Goal: Transaction & Acquisition: Purchase product/service

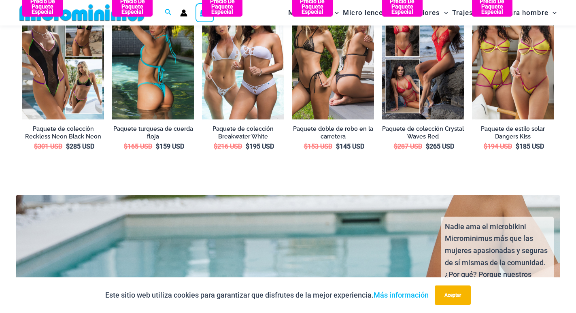
scroll to position [1330, 0]
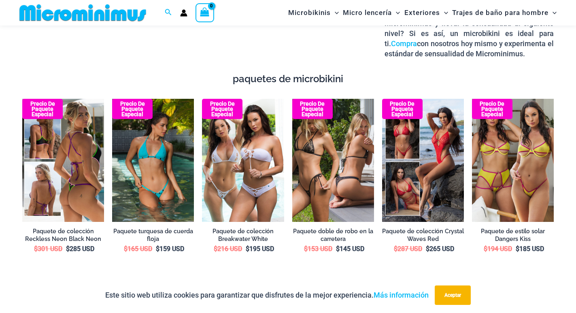
click at [54, 150] on img at bounding box center [63, 160] width 82 height 123
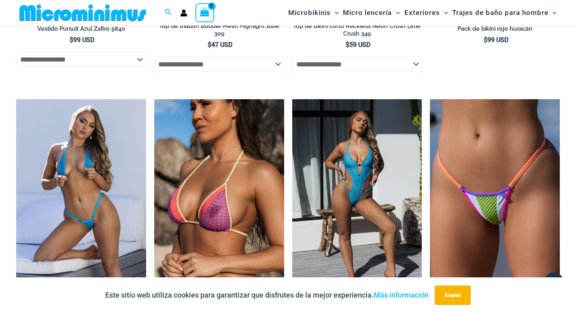
scroll to position [3334, 0]
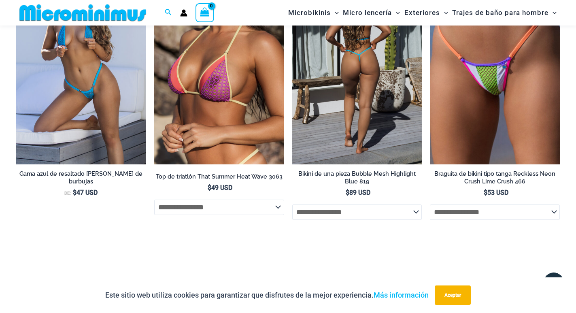
click at [373, 69] on img at bounding box center [357, 67] width 130 height 195
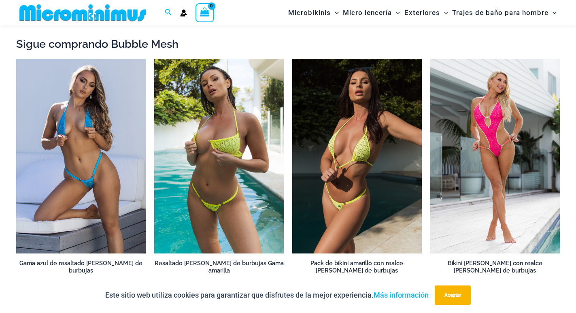
scroll to position [722, 0]
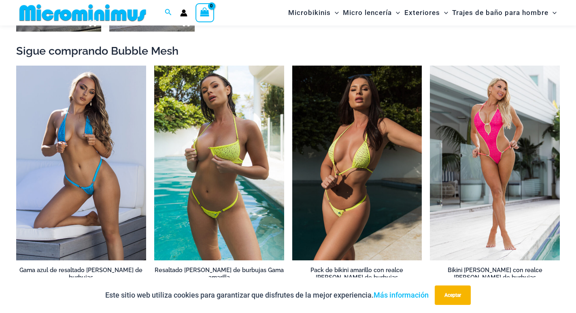
click at [335, 158] on img at bounding box center [357, 163] width 130 height 195
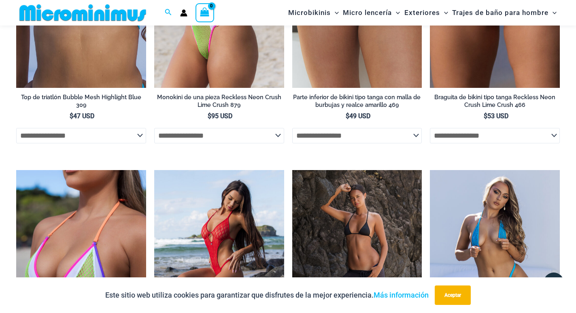
scroll to position [1795, 0]
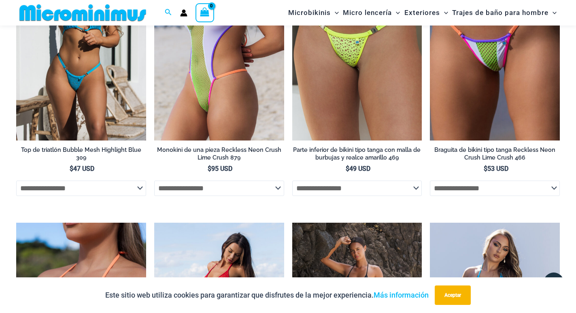
click at [115, 120] on img at bounding box center [81, 43] width 130 height 195
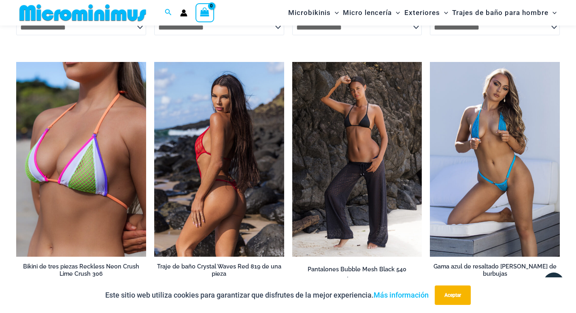
scroll to position [1957, 0]
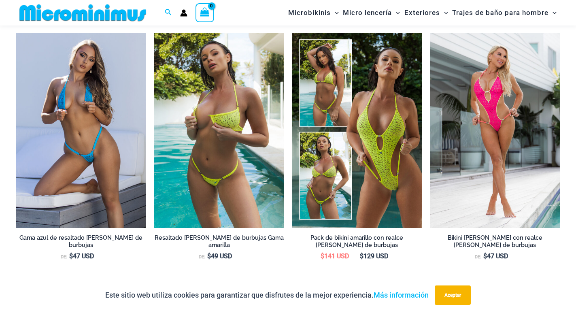
scroll to position [754, 0]
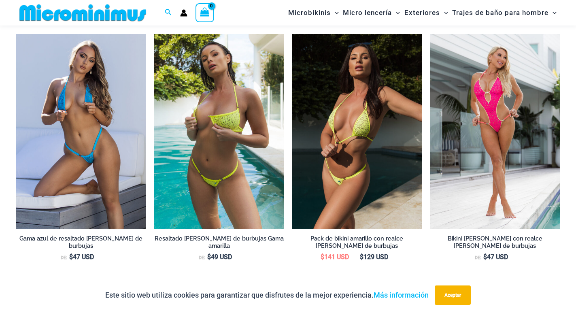
click at [375, 137] on img at bounding box center [357, 131] width 130 height 195
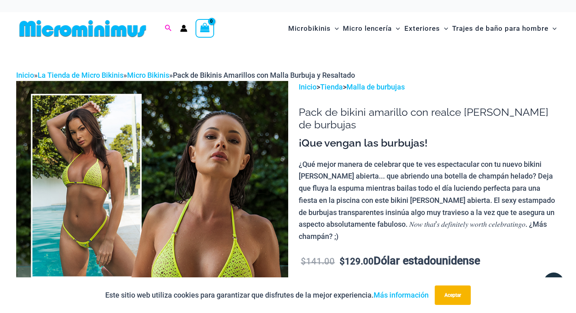
click at [169, 28] on icon "Enlace del icono de búsqueda" at bounding box center [168, 28] width 6 height 6
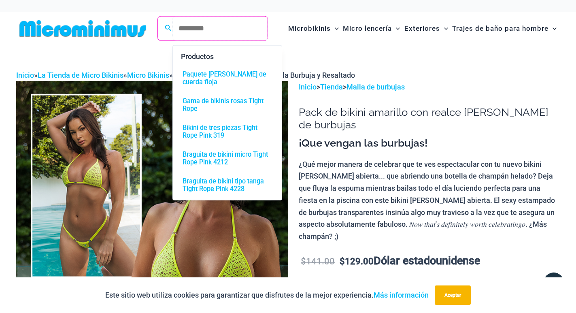
click at [185, 26] on input "Buscar: Buscar" at bounding box center [220, 29] width 95 height 24
paste input "**********"
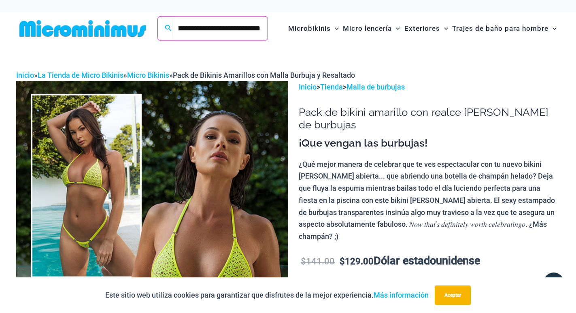
type input "**********"
click button "Buscar" at bounding box center [0, 0] width 0 height 0
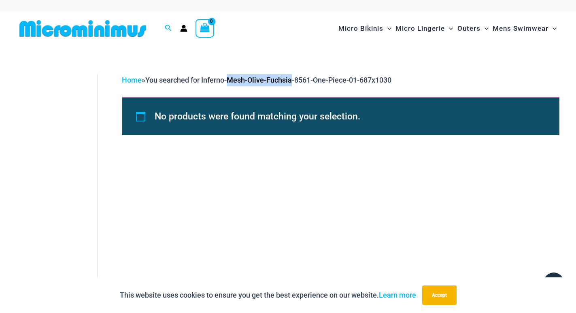
drag, startPoint x: 231, startPoint y: 80, endPoint x: 295, endPoint y: 79, distance: 63.6
click at [295, 79] on span "You searched for Inferno-Mesh-Olive-Fuchsia-8561-One-Piece-01-687x1030" at bounding box center [268, 80] width 246 height 9
copy span "Mesh-Olive-Fuchsia"
click at [168, 28] on icon "Search icon link" at bounding box center [168, 28] width 6 height 7
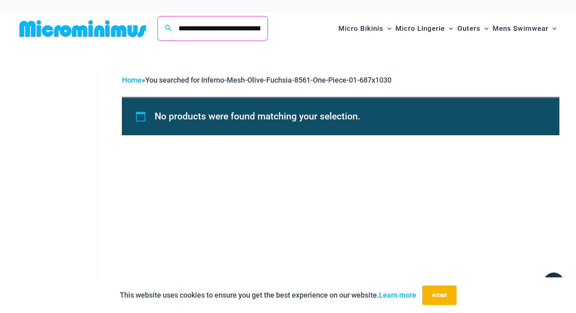
scroll to position [0, 110]
drag, startPoint x: 180, startPoint y: 29, endPoint x: 318, endPoint y: 33, distance: 137.8
click at [318, 33] on div "**********" at bounding box center [288, 28] width 544 height 33
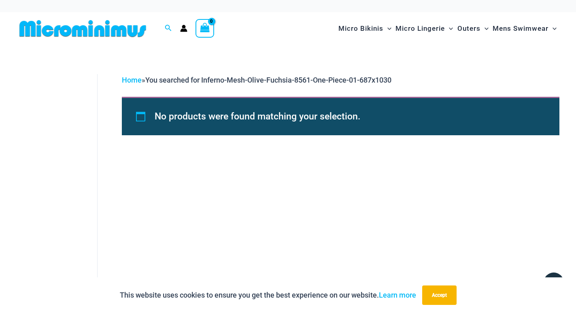
scroll to position [0, 0]
click at [164, 29] on div "**********" at bounding box center [168, 28] width 15 height 10
click at [169, 29] on icon "Search icon link" at bounding box center [168, 28] width 6 height 6
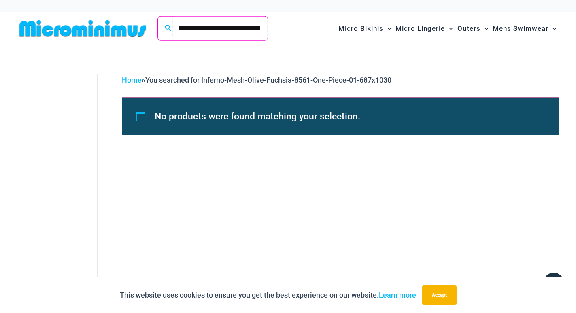
type input "*"
paste input "**********"
type input "**********"
click button "Search" at bounding box center [0, 0] width 0 height 0
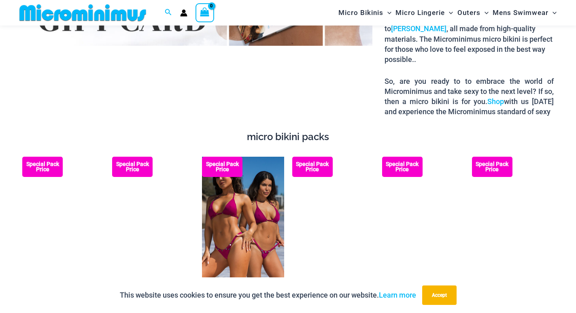
scroll to position [1289, 0]
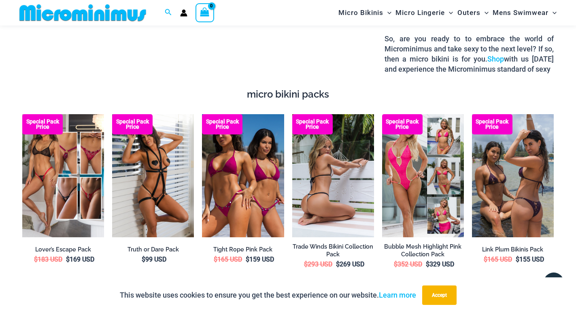
click at [336, 192] on img at bounding box center [333, 175] width 82 height 123
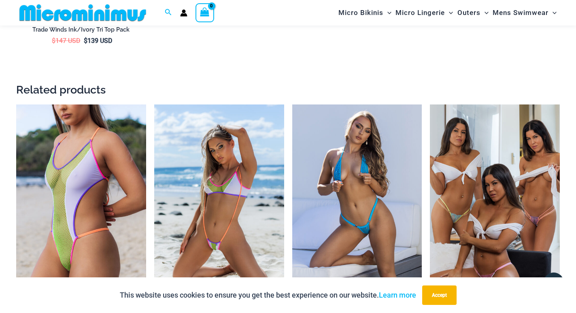
scroll to position [2018, 0]
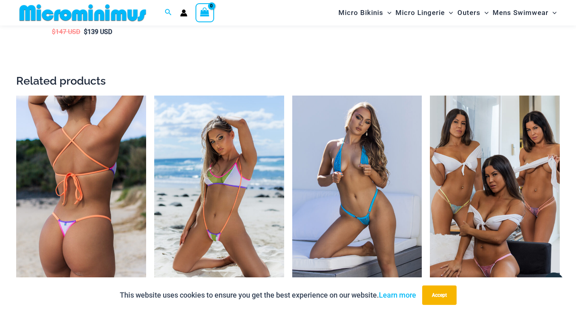
click at [101, 234] on img at bounding box center [81, 193] width 130 height 195
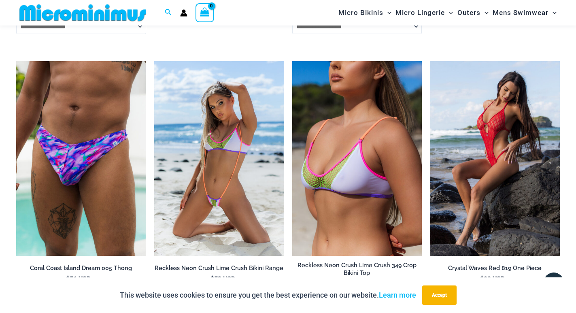
scroll to position [1572, 0]
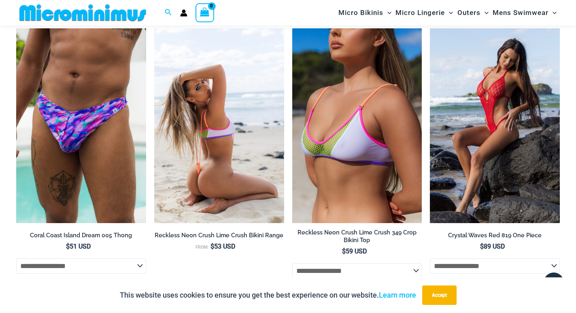
click at [237, 115] on img at bounding box center [219, 125] width 130 height 195
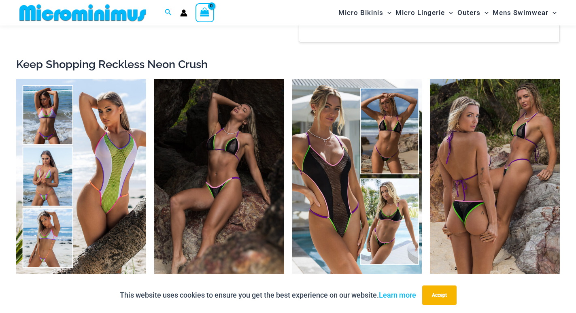
scroll to position [1382, 0]
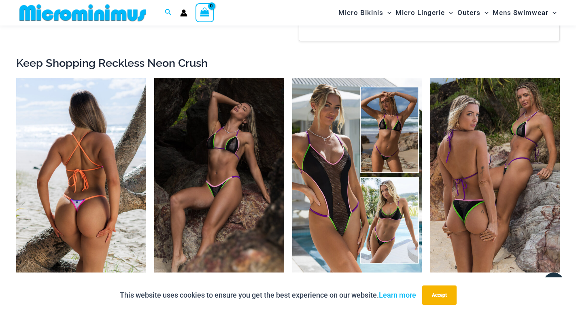
click at [126, 136] on img at bounding box center [81, 175] width 130 height 195
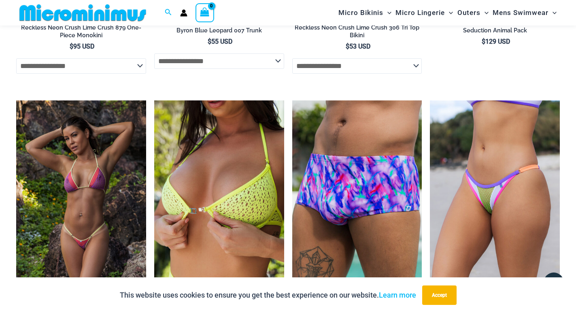
scroll to position [2180, 0]
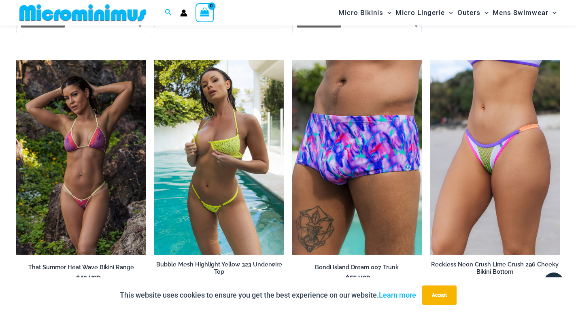
click at [169, 181] on img at bounding box center [219, 157] width 130 height 195
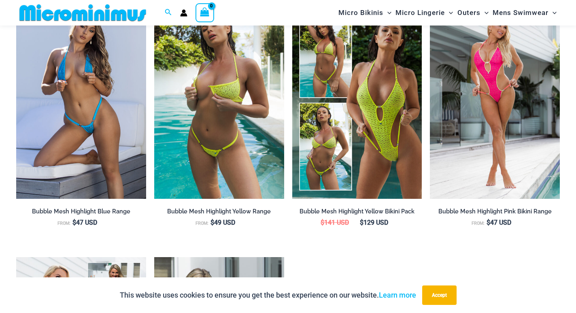
scroll to position [801, 0]
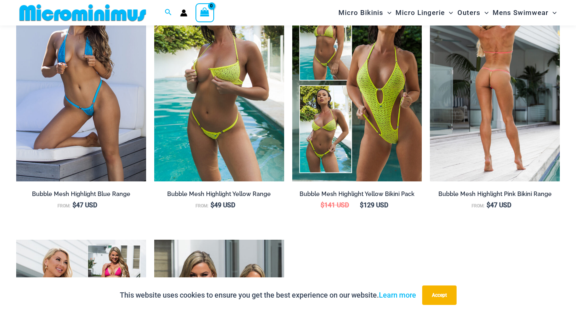
click at [502, 73] on img at bounding box center [495, 84] width 130 height 195
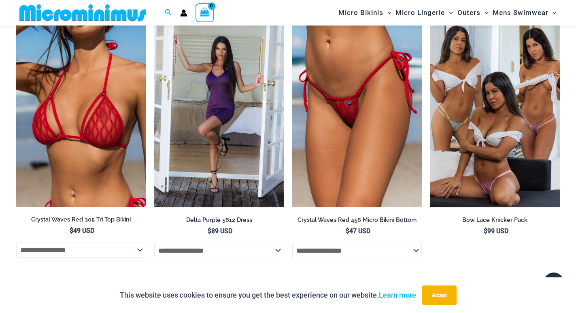
scroll to position [2191, 0]
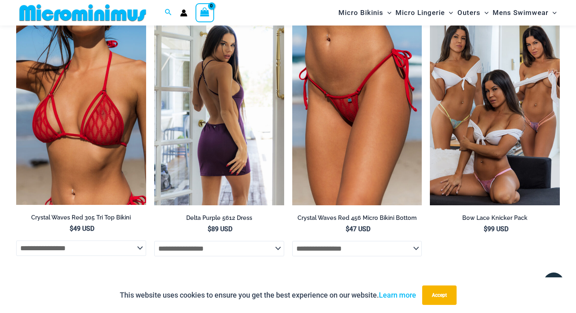
click at [245, 137] on img at bounding box center [219, 108] width 130 height 195
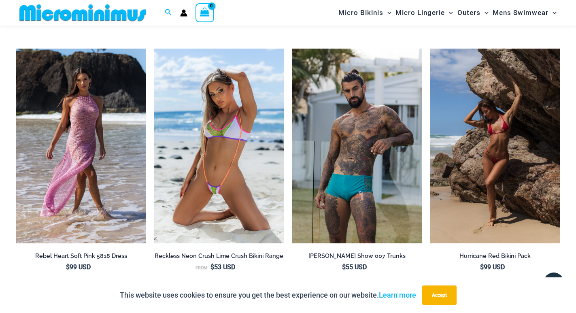
scroll to position [1566, 0]
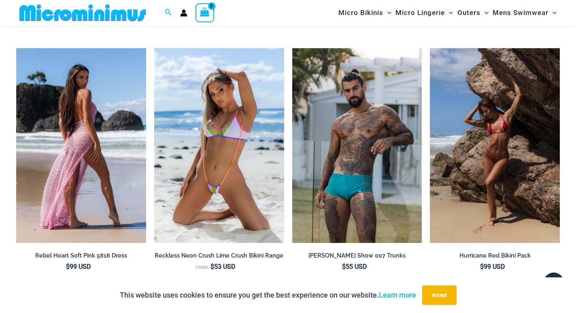
click at [30, 171] on img at bounding box center [81, 145] width 130 height 195
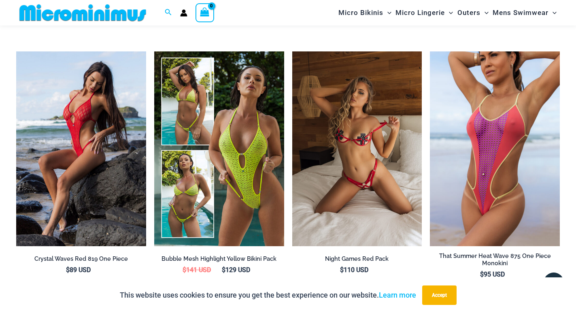
scroll to position [1564, 0]
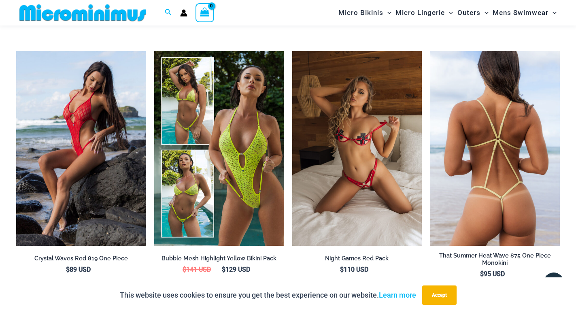
click at [480, 160] on img at bounding box center [495, 148] width 130 height 195
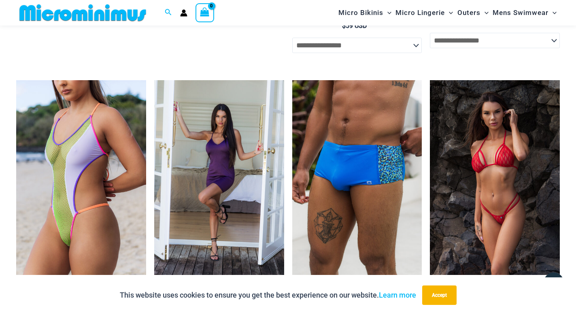
scroll to position [1281, 0]
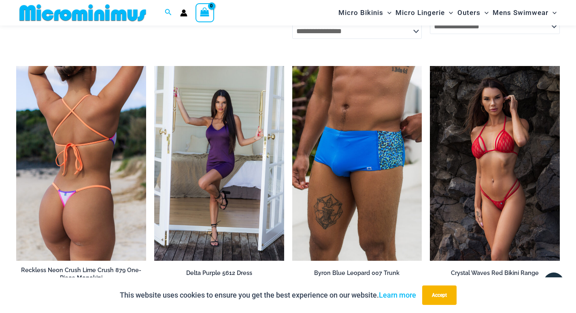
click at [81, 222] on img at bounding box center [81, 163] width 130 height 195
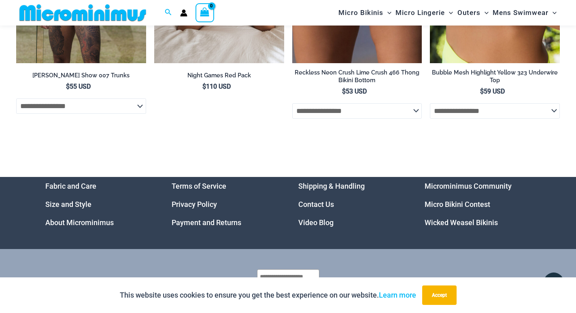
scroll to position [2573, 0]
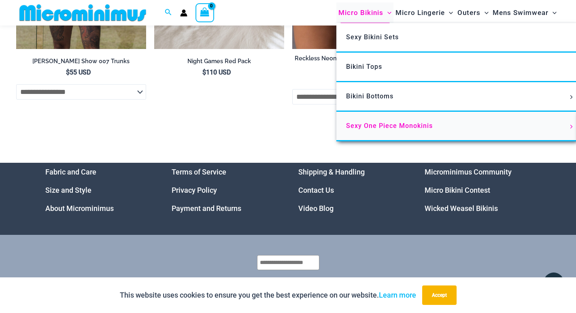
click at [356, 129] on span "Sexy One Piece Monokinis" at bounding box center [389, 126] width 87 height 8
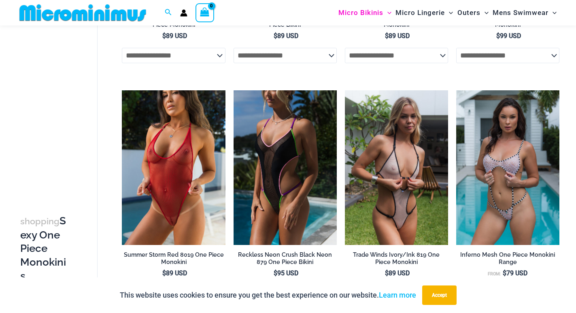
scroll to position [277, 0]
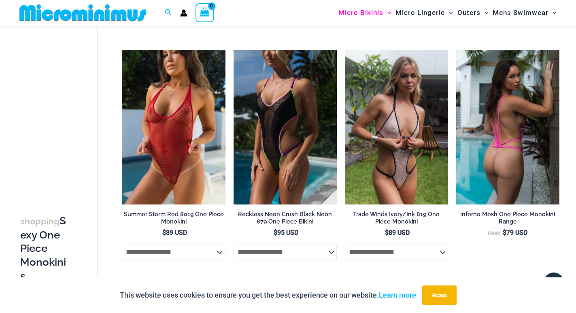
click at [487, 133] on img at bounding box center [507, 127] width 103 height 155
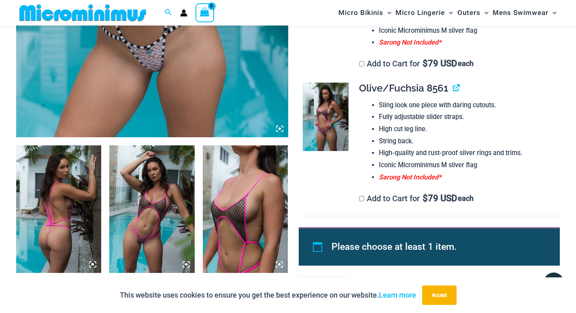
scroll to position [479, 0]
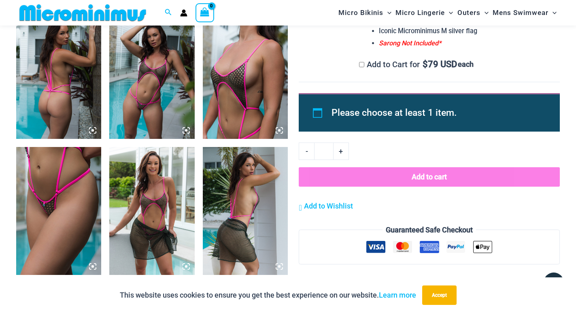
click at [148, 107] on img at bounding box center [151, 75] width 85 height 128
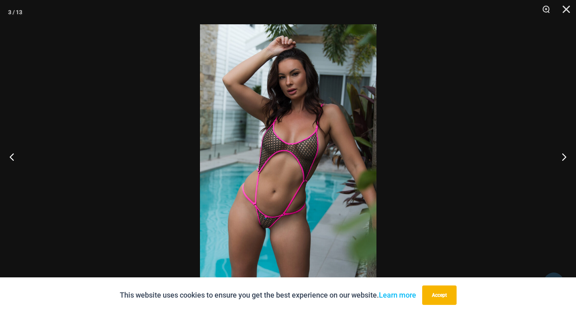
click at [280, 230] on img at bounding box center [288, 156] width 177 height 264
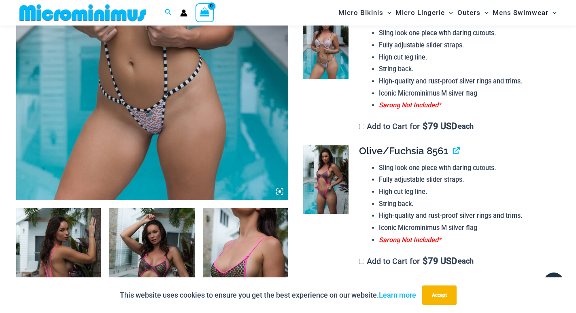
scroll to position [357, 0]
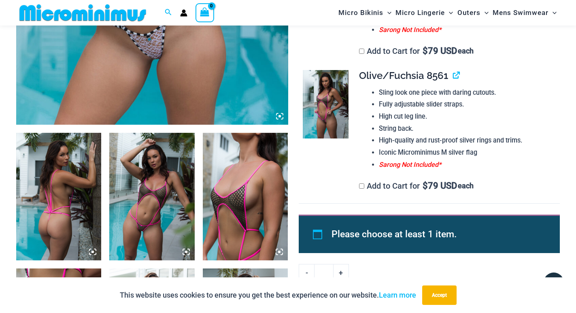
click at [334, 123] on img at bounding box center [326, 104] width 46 height 68
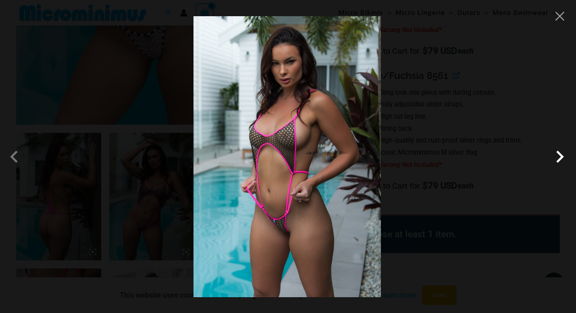
click at [556, 163] on span at bounding box center [560, 157] width 24 height 24
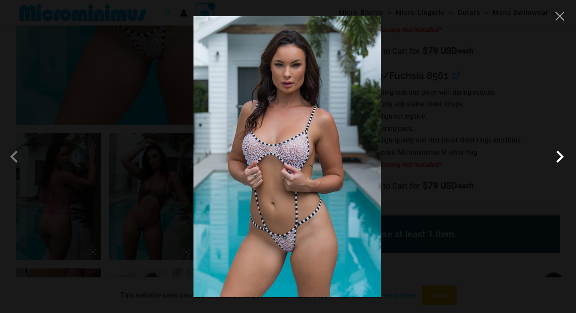
click at [556, 163] on span at bounding box center [560, 157] width 24 height 24
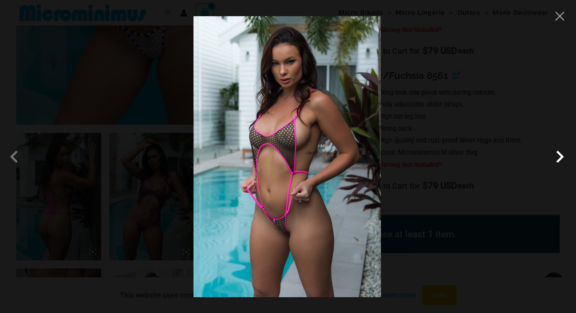
click at [556, 163] on span at bounding box center [560, 157] width 24 height 24
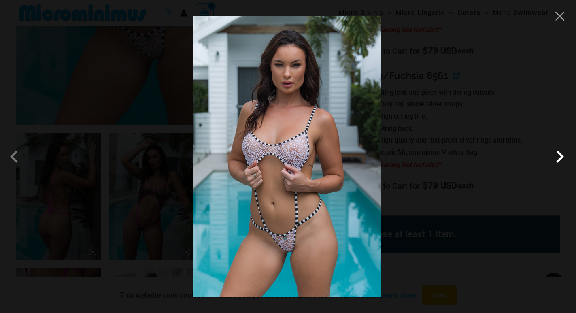
click at [556, 163] on span at bounding box center [560, 157] width 24 height 24
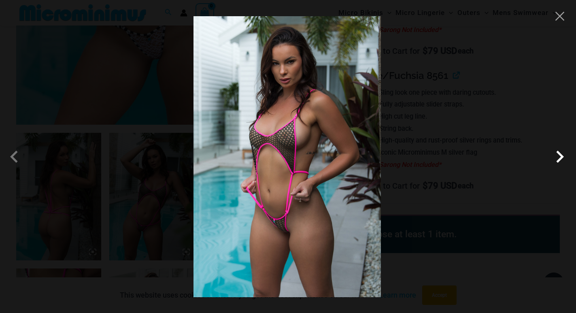
click at [556, 163] on span at bounding box center [560, 157] width 24 height 24
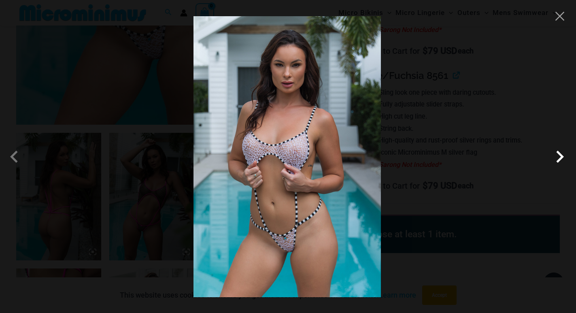
click at [556, 163] on span at bounding box center [560, 157] width 24 height 24
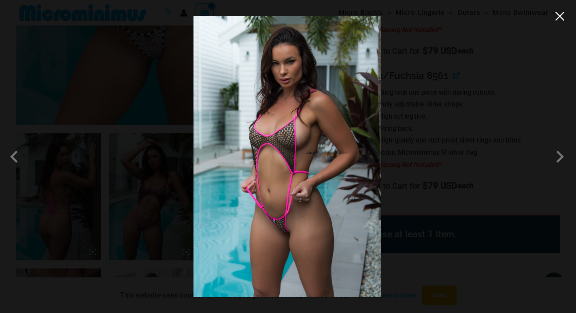
click at [562, 20] on button "Close" at bounding box center [560, 16] width 12 height 12
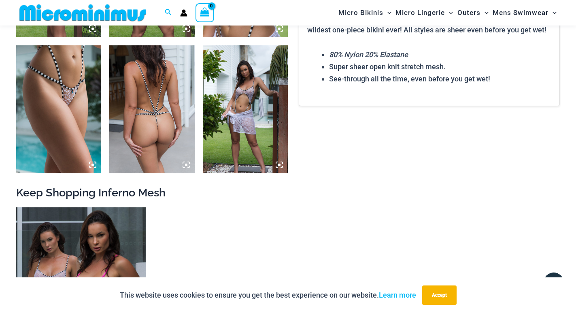
scroll to position [843, 0]
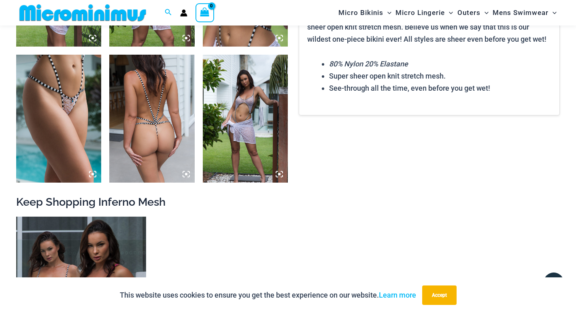
click at [241, 136] on img at bounding box center [245, 119] width 85 height 128
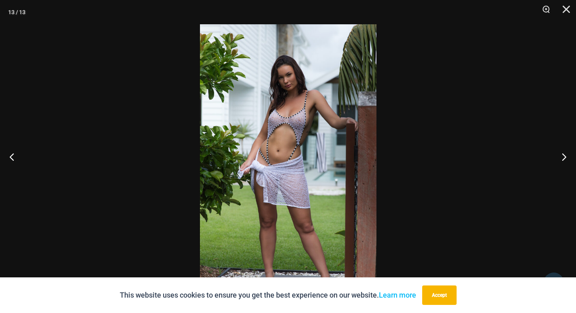
click at [257, 185] on img at bounding box center [288, 156] width 177 height 264
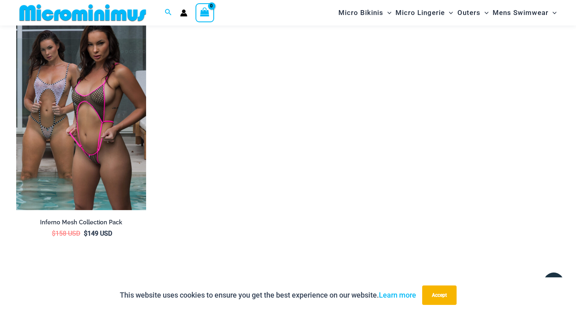
scroll to position [1046, 0]
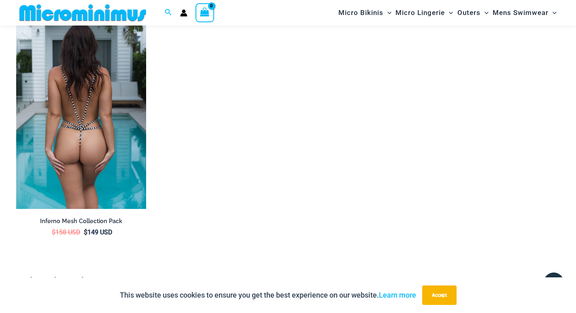
click at [112, 160] on img at bounding box center [81, 111] width 130 height 195
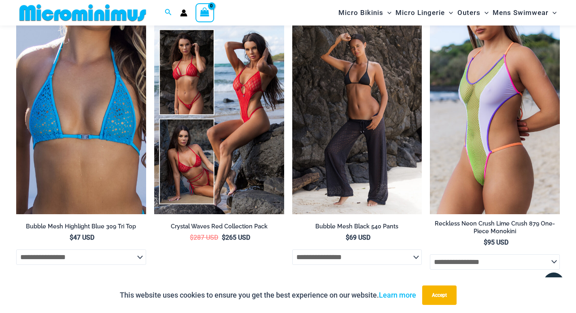
scroll to position [2021, 0]
